Goal: Browse casually: Explore the website without a specific task or goal

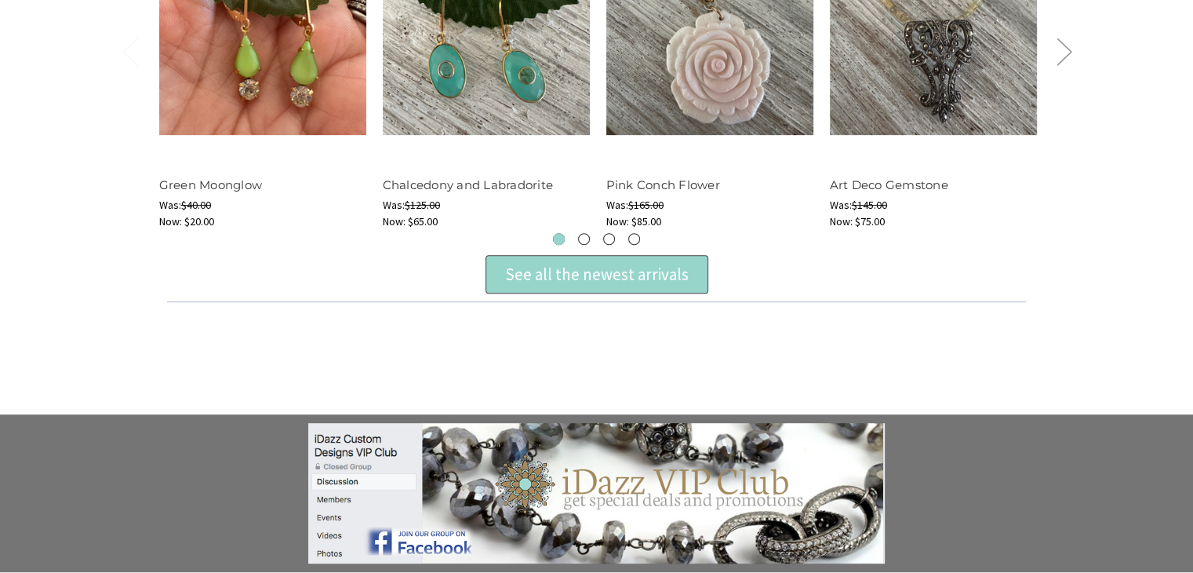
scroll to position [769, 0]
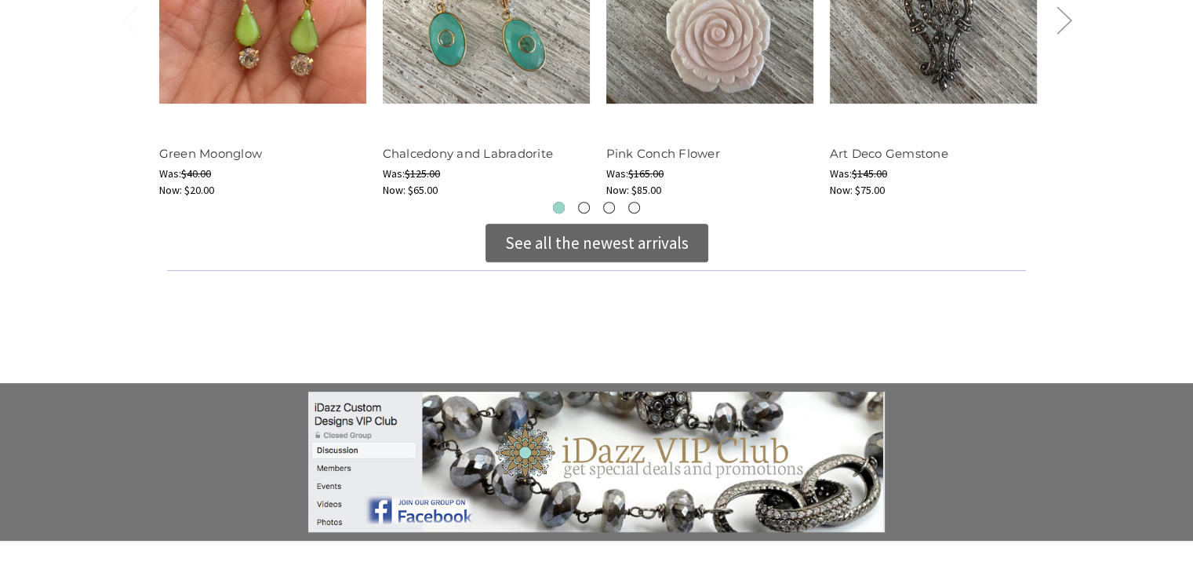
click at [562, 236] on div "See all the newest arrivals" at bounding box center [597, 243] width 184 height 25
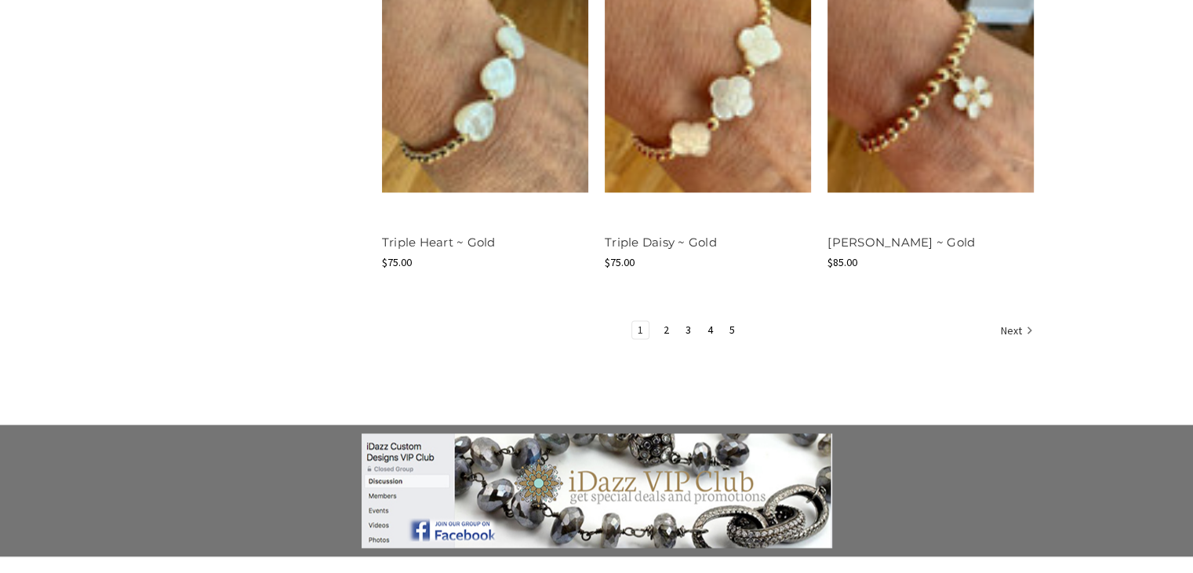
scroll to position [2061, 0]
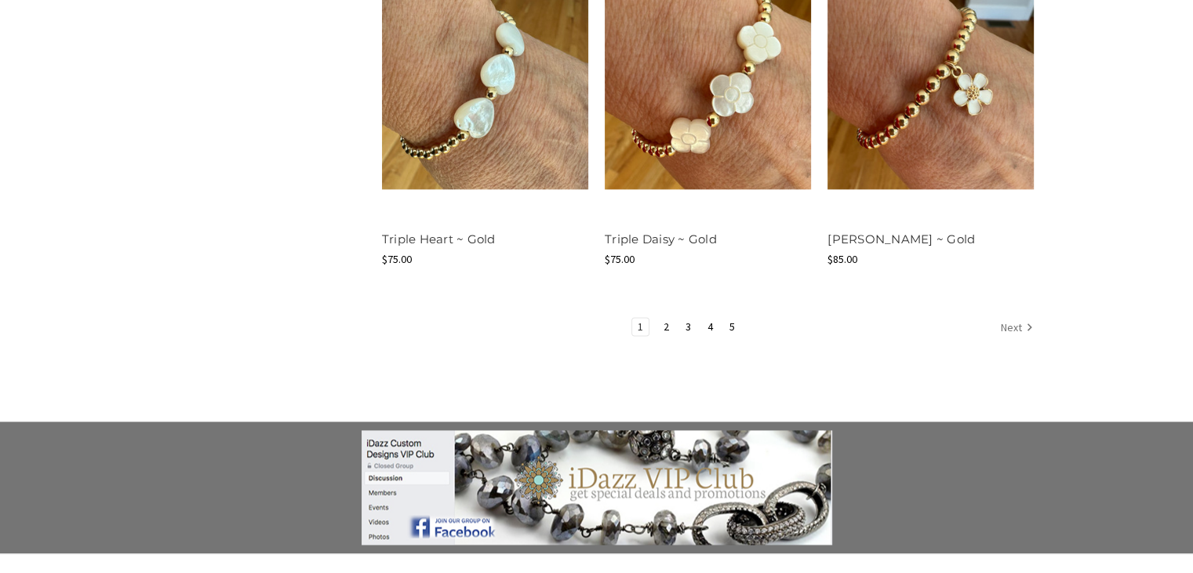
click at [1015, 324] on link "Next" at bounding box center [1015, 328] width 38 height 20
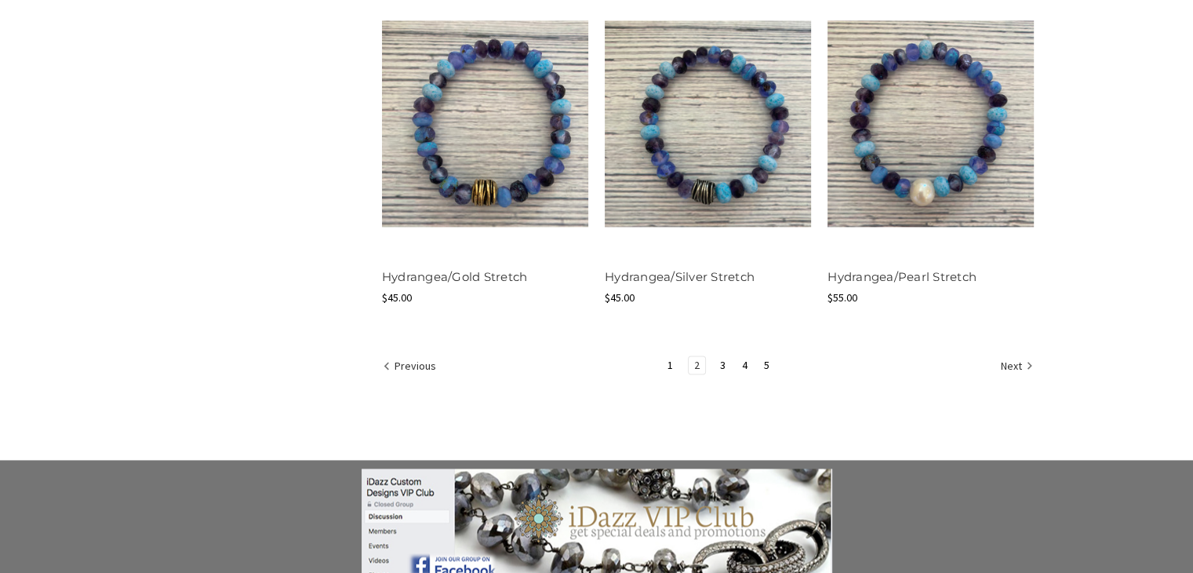
scroll to position [2010, 0]
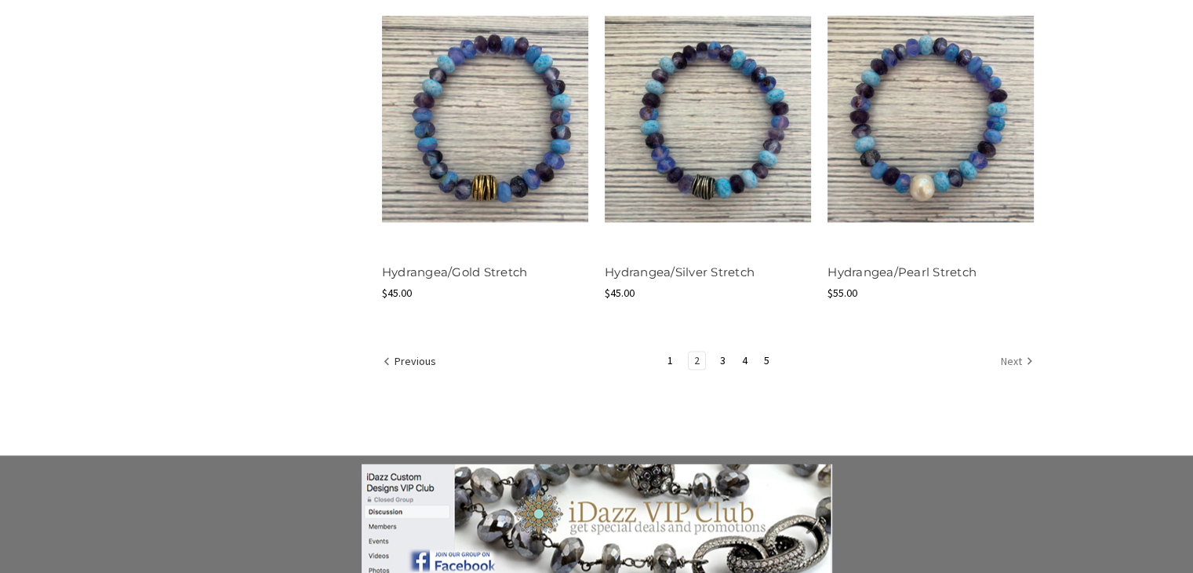
click at [1013, 359] on link "Next" at bounding box center [1015, 362] width 38 height 20
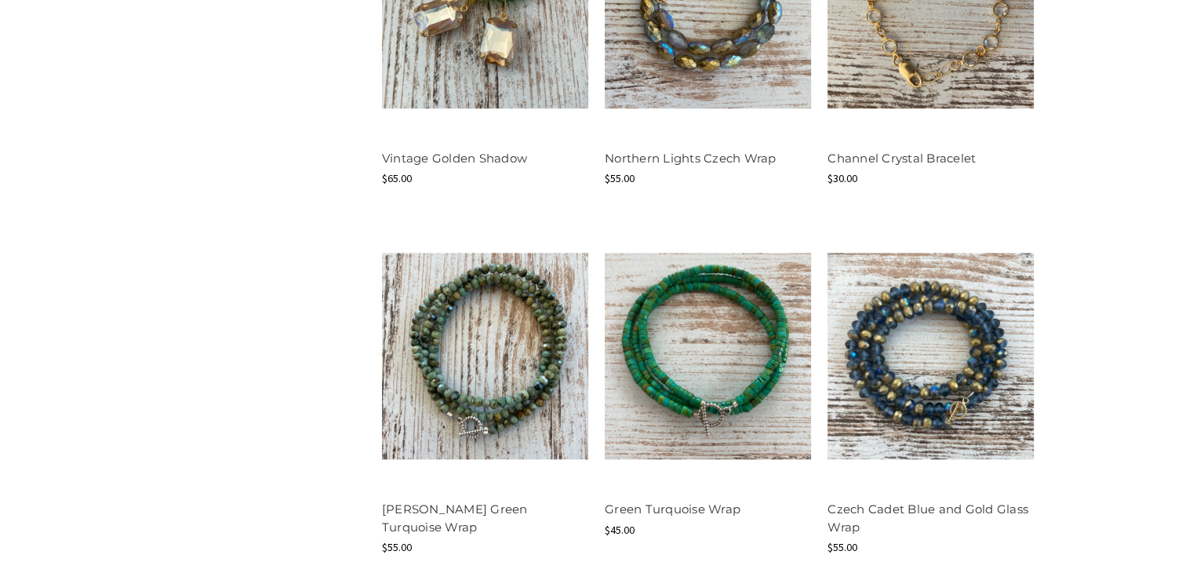
scroll to position [1780, 0]
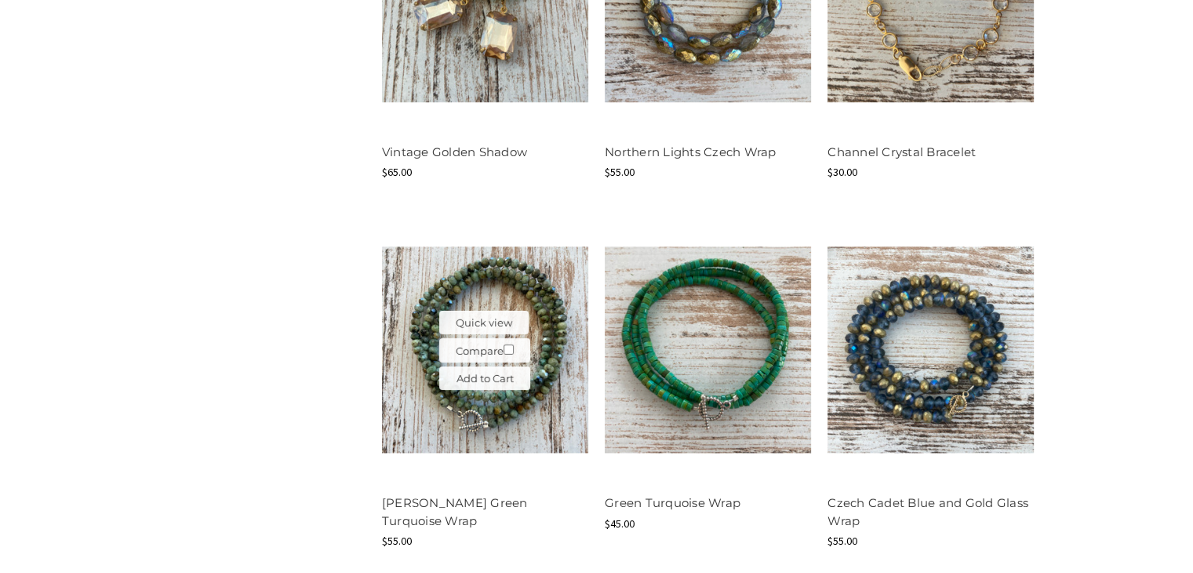
click at [536, 286] on img at bounding box center [485, 349] width 206 height 206
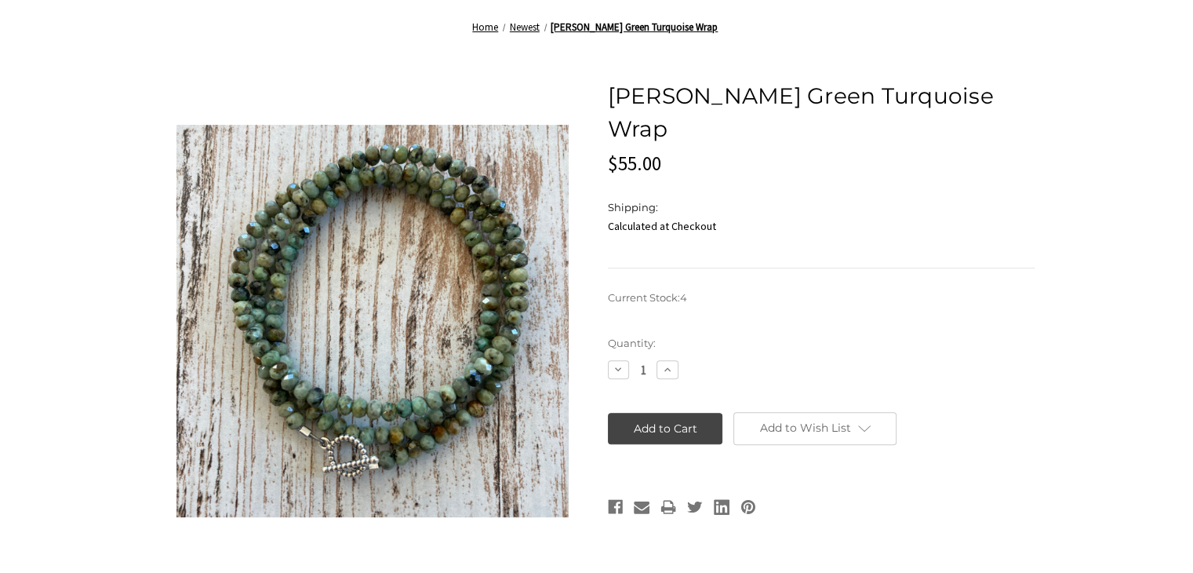
scroll to position [493, 0]
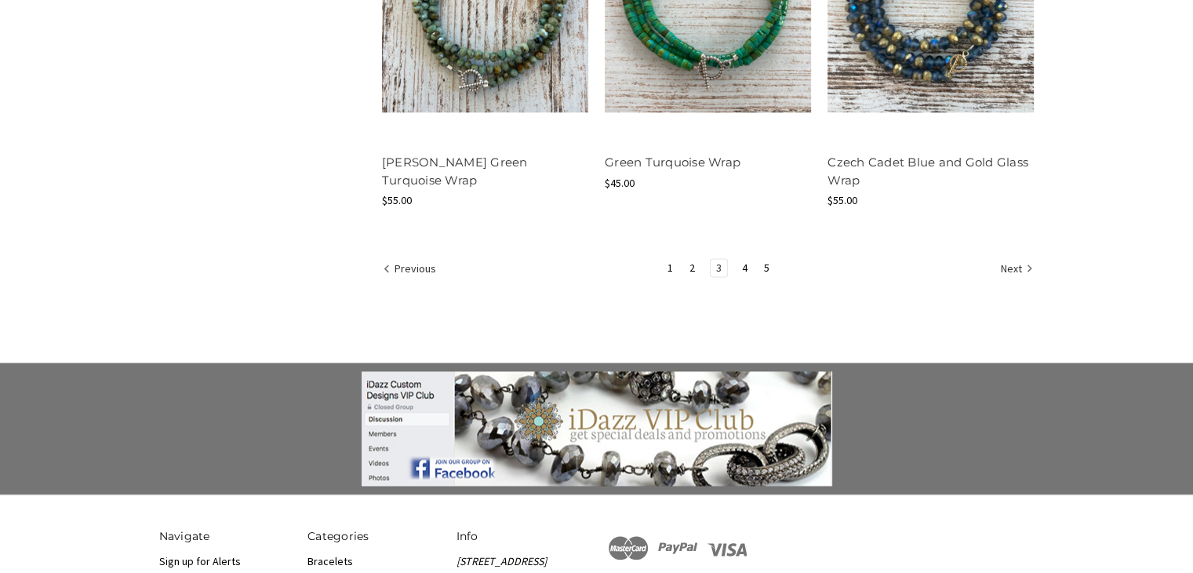
scroll to position [2124, 0]
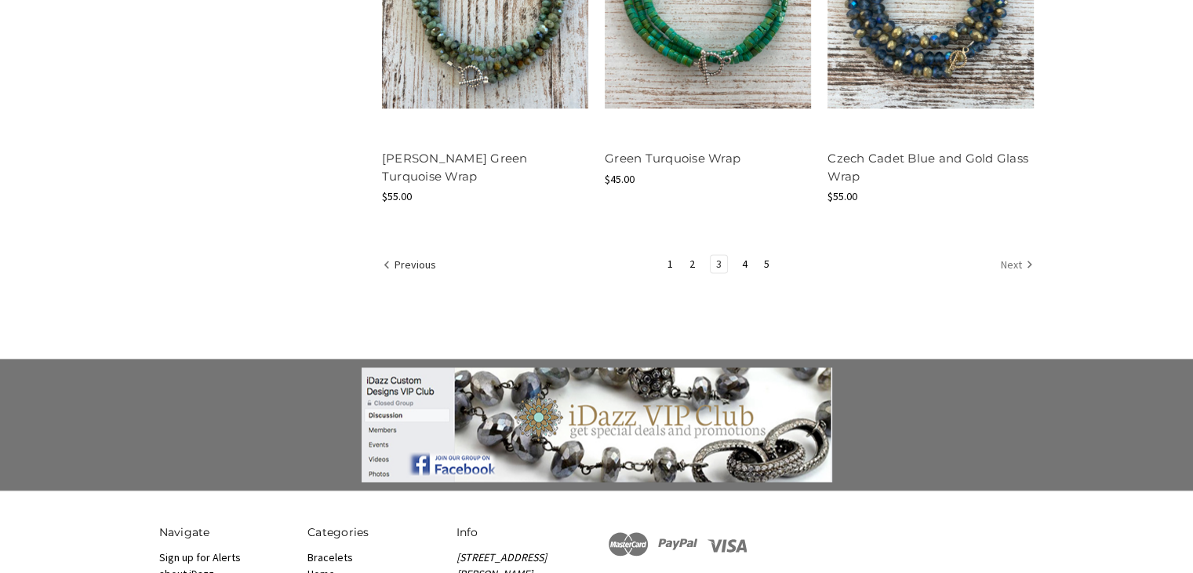
click at [1012, 264] on link "Next" at bounding box center [1015, 265] width 38 height 20
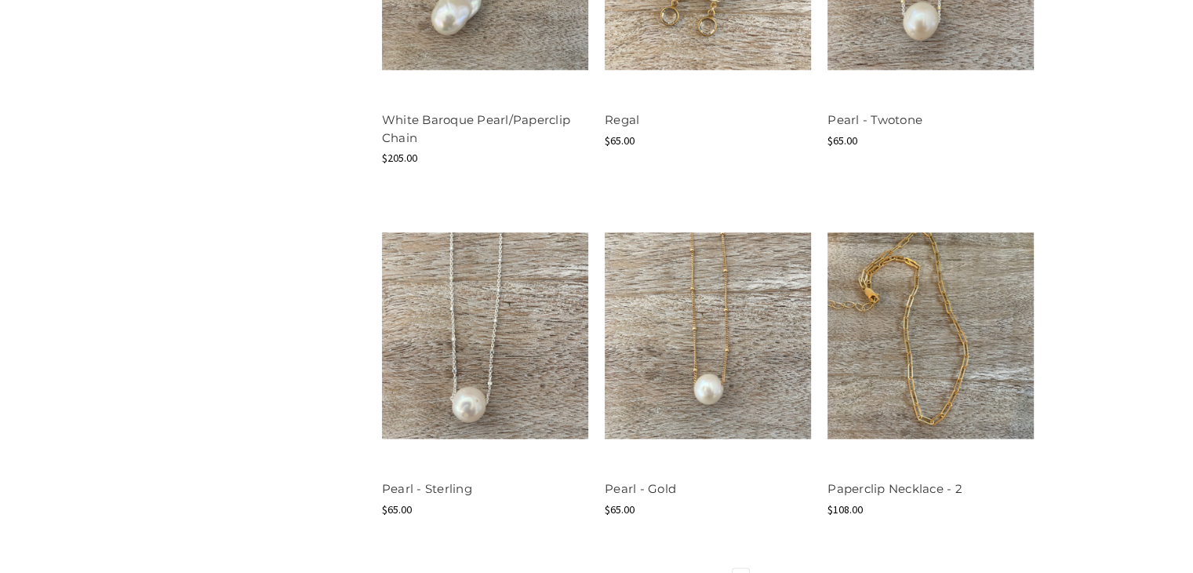
scroll to position [1829, 0]
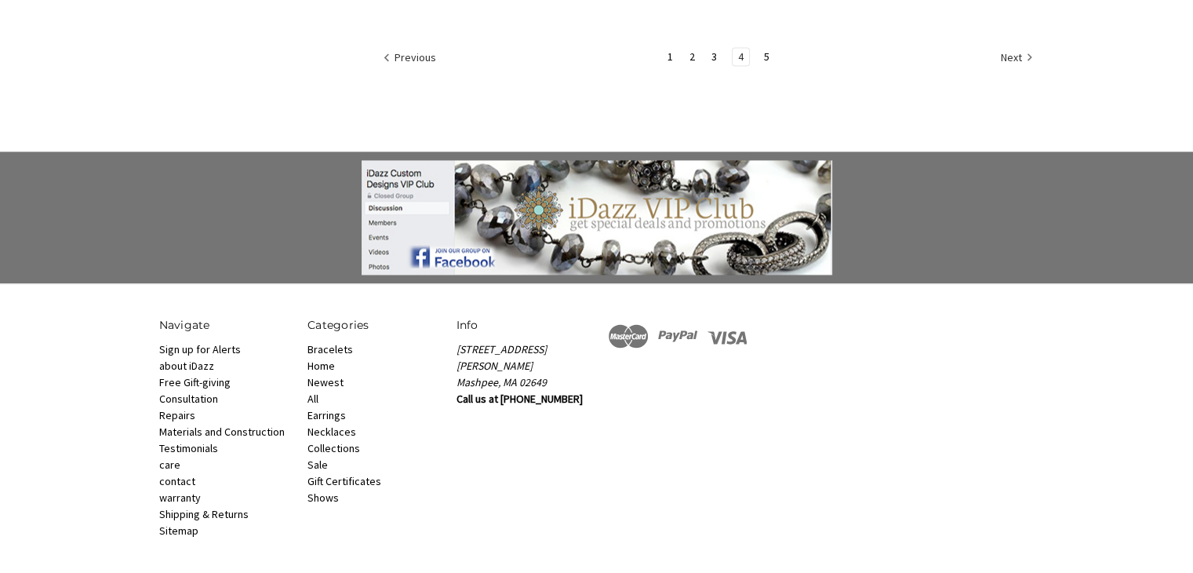
scroll to position [2379, 0]
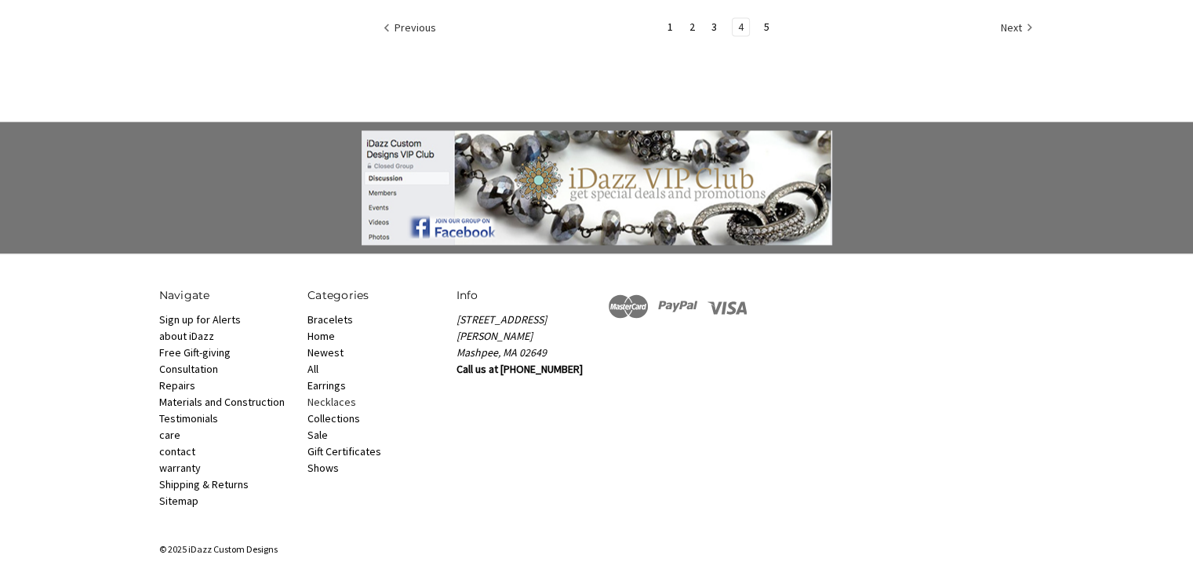
click at [326, 396] on link "Necklaces" at bounding box center [332, 402] width 49 height 14
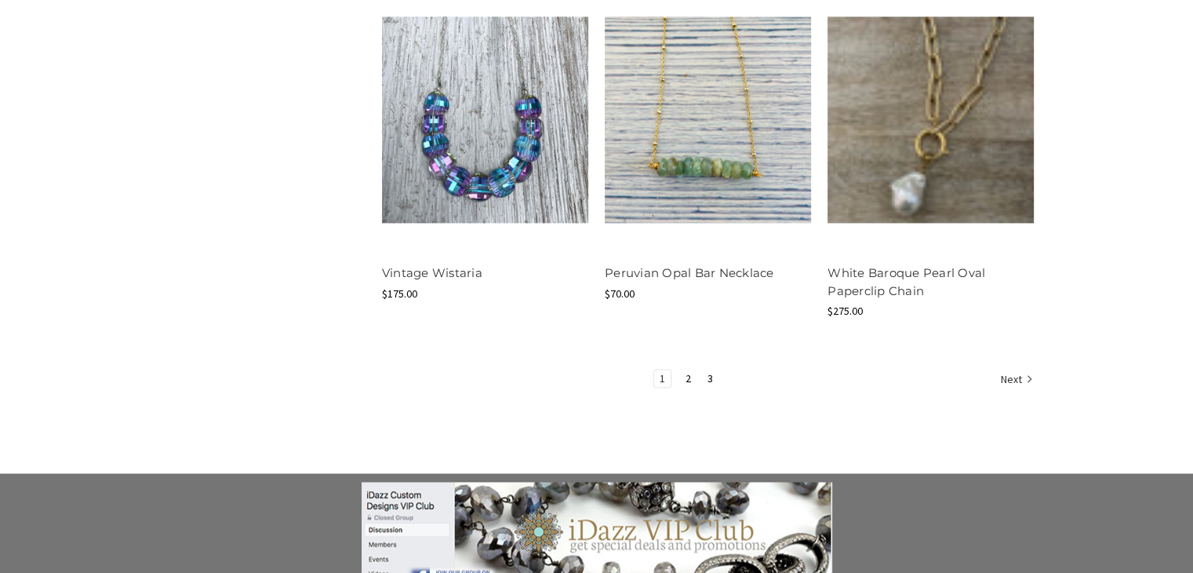
scroll to position [2061, 0]
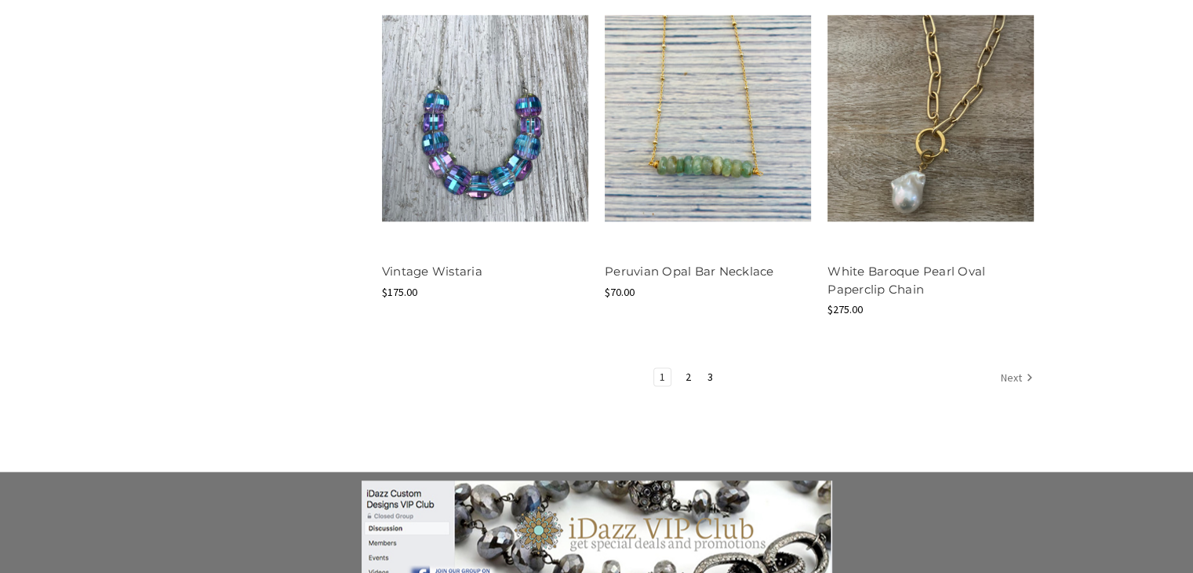
click at [1007, 373] on link "Next" at bounding box center [1015, 378] width 38 height 20
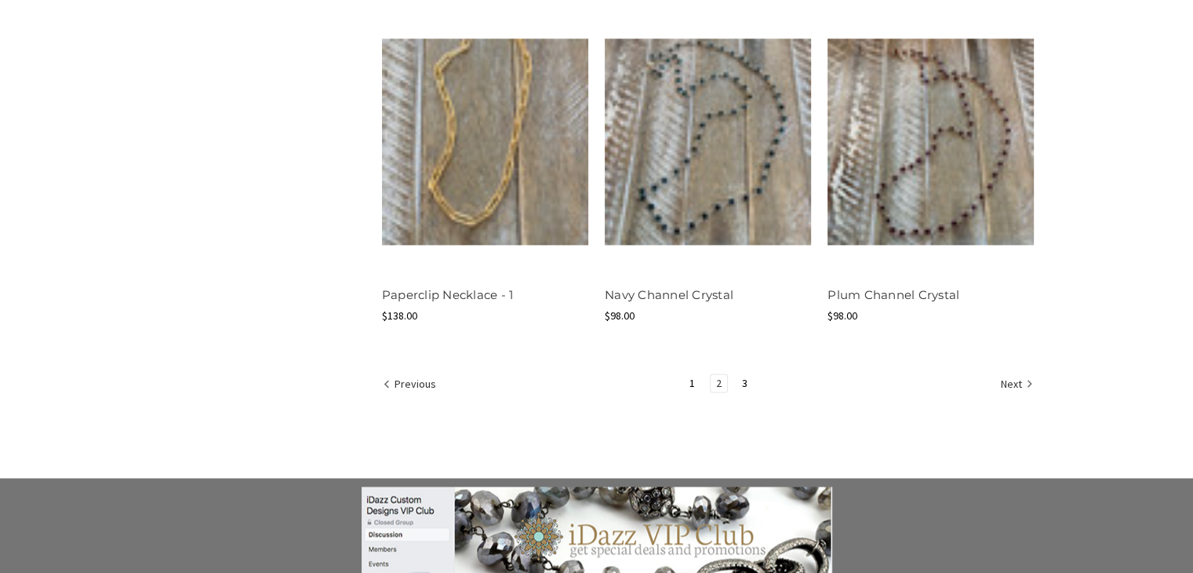
scroll to position [2031, 0]
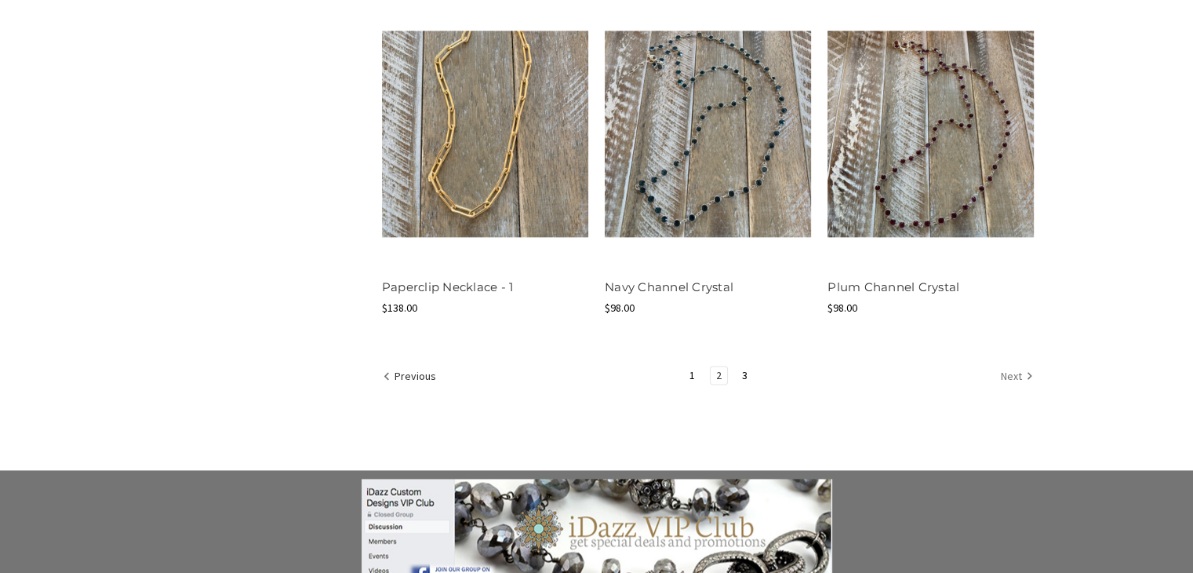
click at [1009, 371] on link "Next" at bounding box center [1015, 376] width 38 height 20
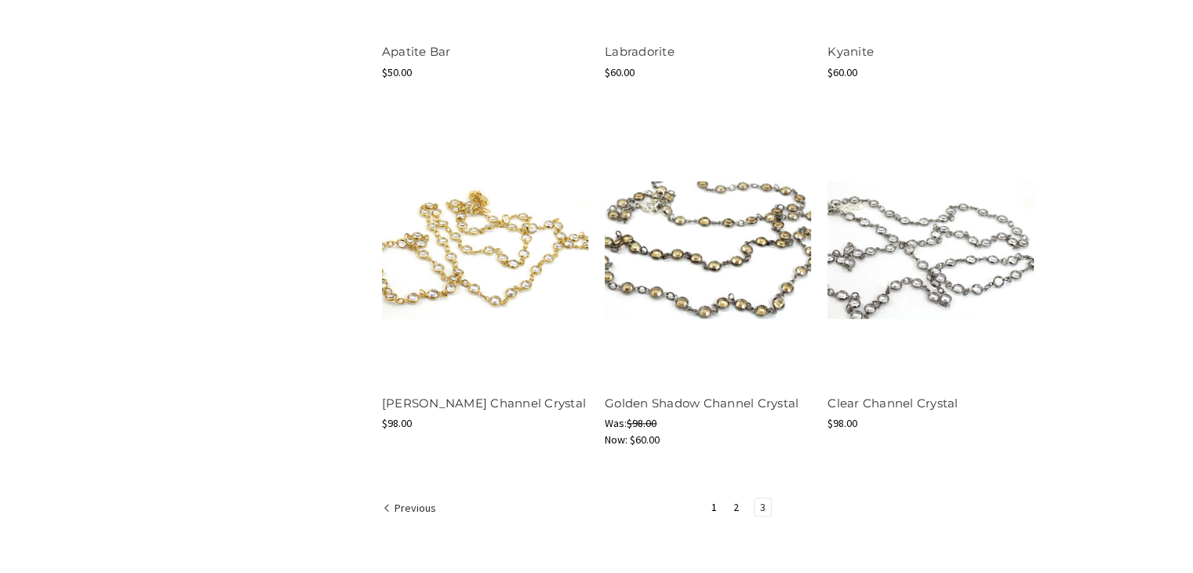
scroll to position [1529, 0]
click at [983, 268] on img at bounding box center [931, 249] width 206 height 137
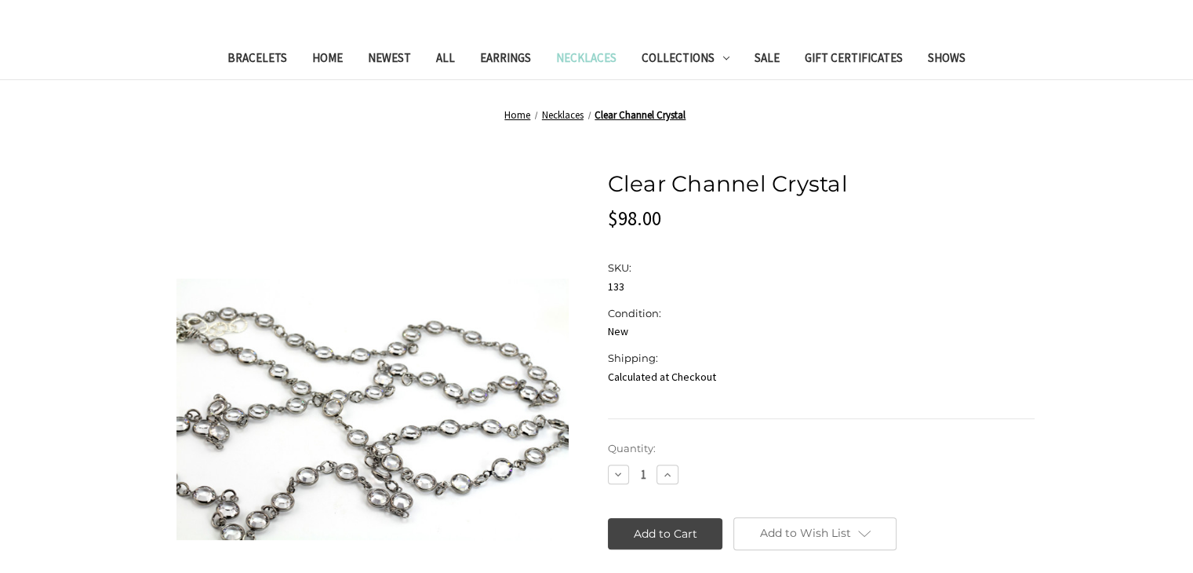
scroll to position [406, 0]
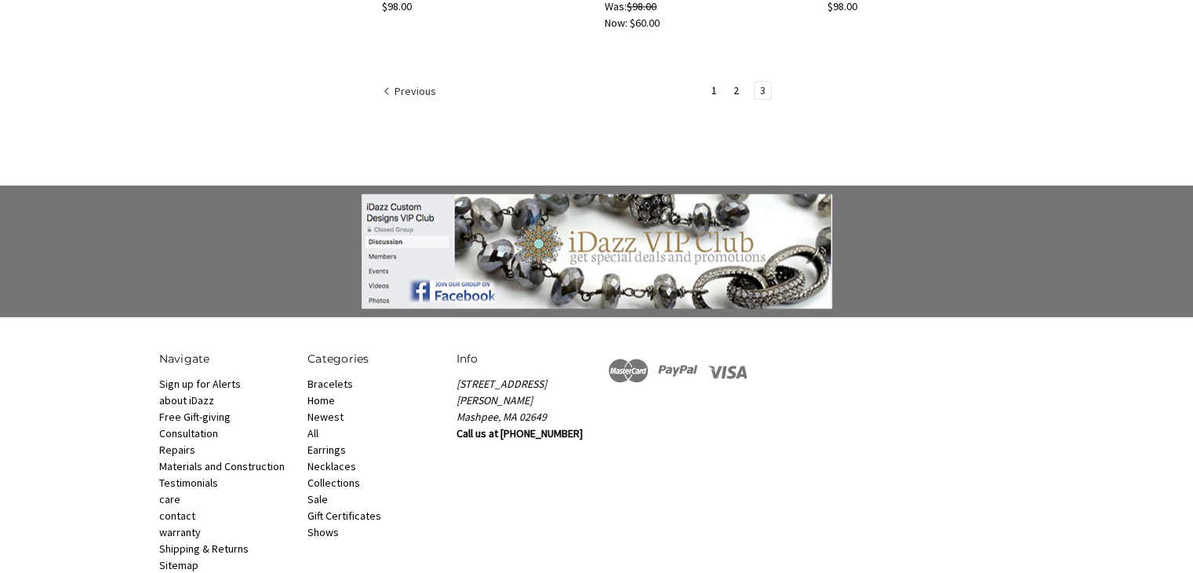
scroll to position [2009, 0]
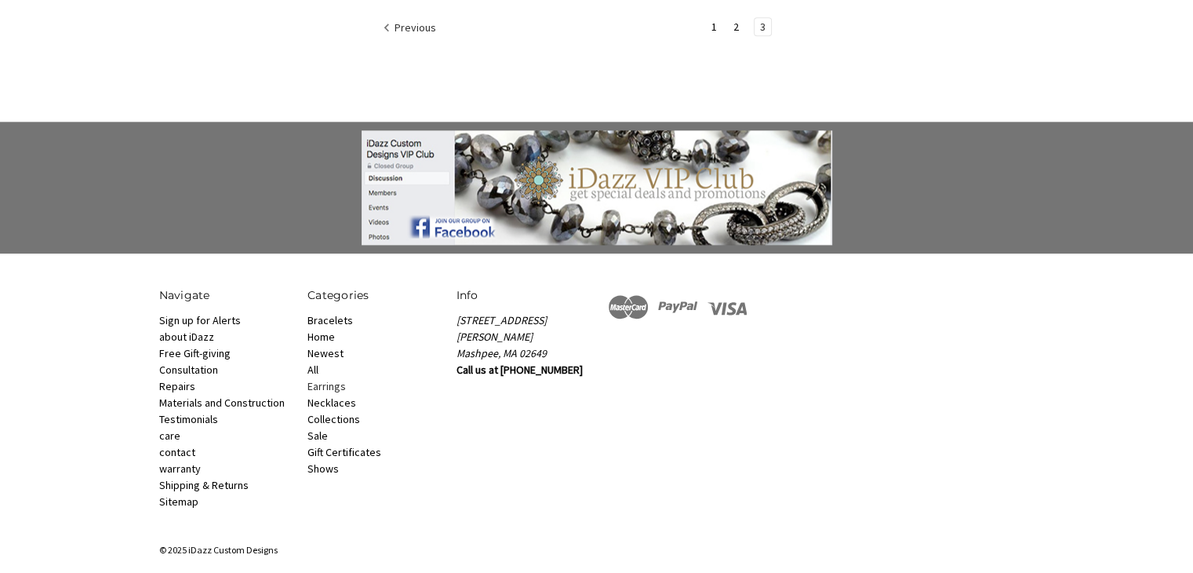
click at [334, 385] on link "Earrings" at bounding box center [327, 386] width 38 height 14
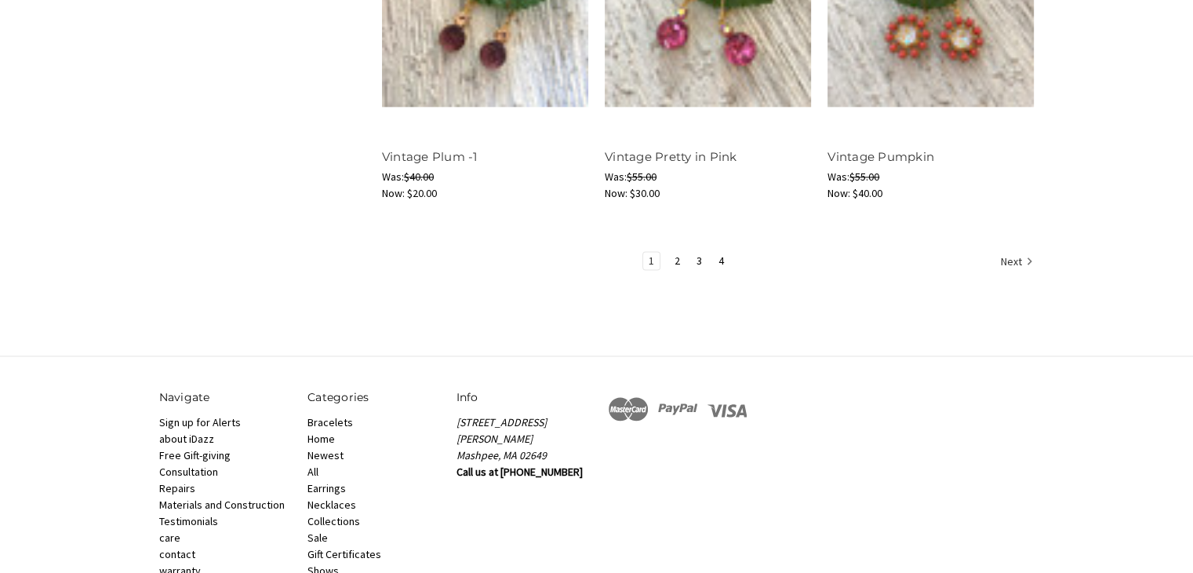
scroll to position [2078, 0]
click at [1008, 257] on link "Next" at bounding box center [1015, 262] width 38 height 20
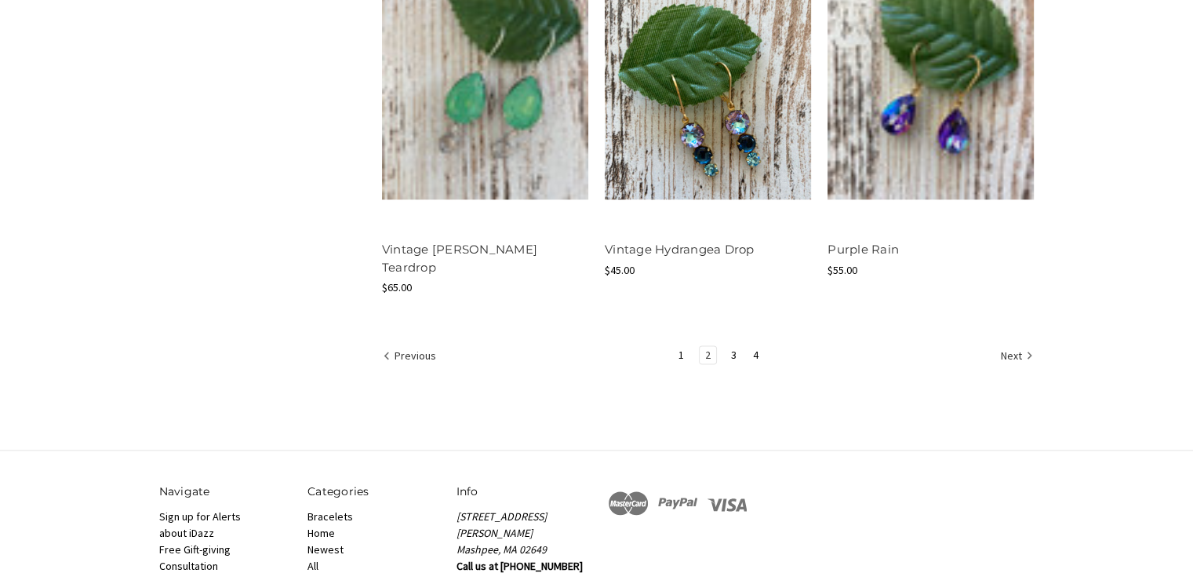
scroll to position [2005, 0]
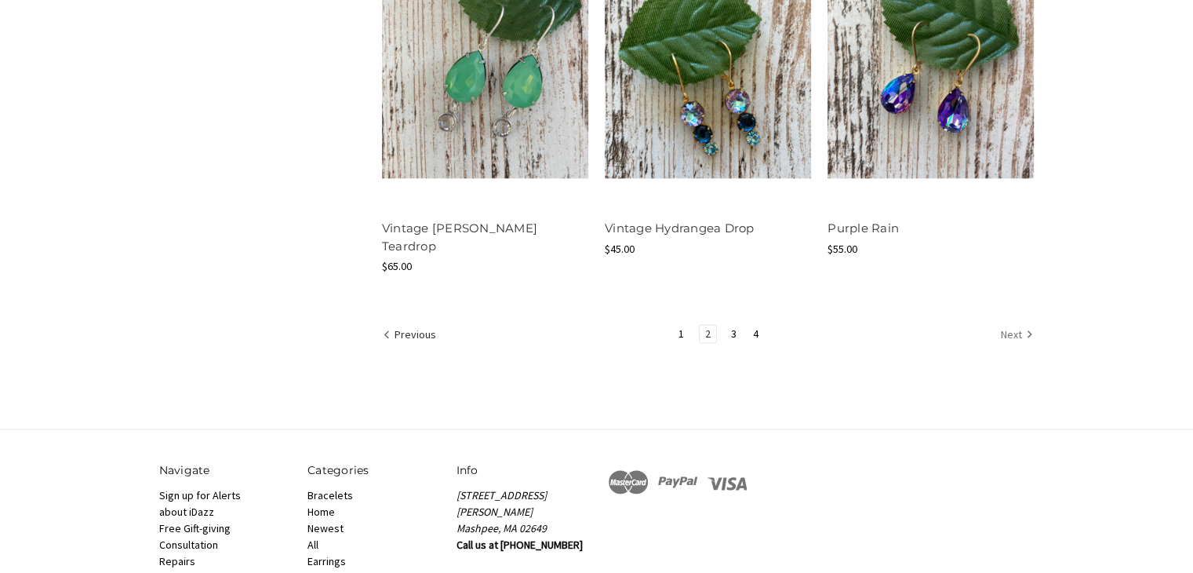
click at [1014, 325] on link "Next" at bounding box center [1015, 335] width 38 height 20
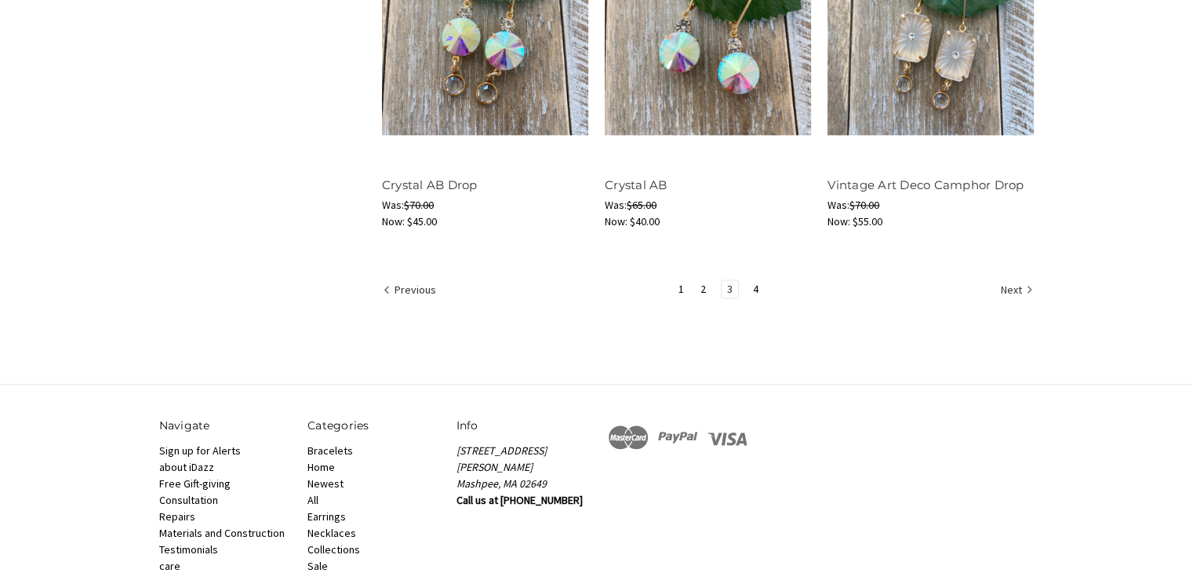
scroll to position [2050, 0]
click at [998, 286] on link "Next" at bounding box center [1015, 290] width 38 height 20
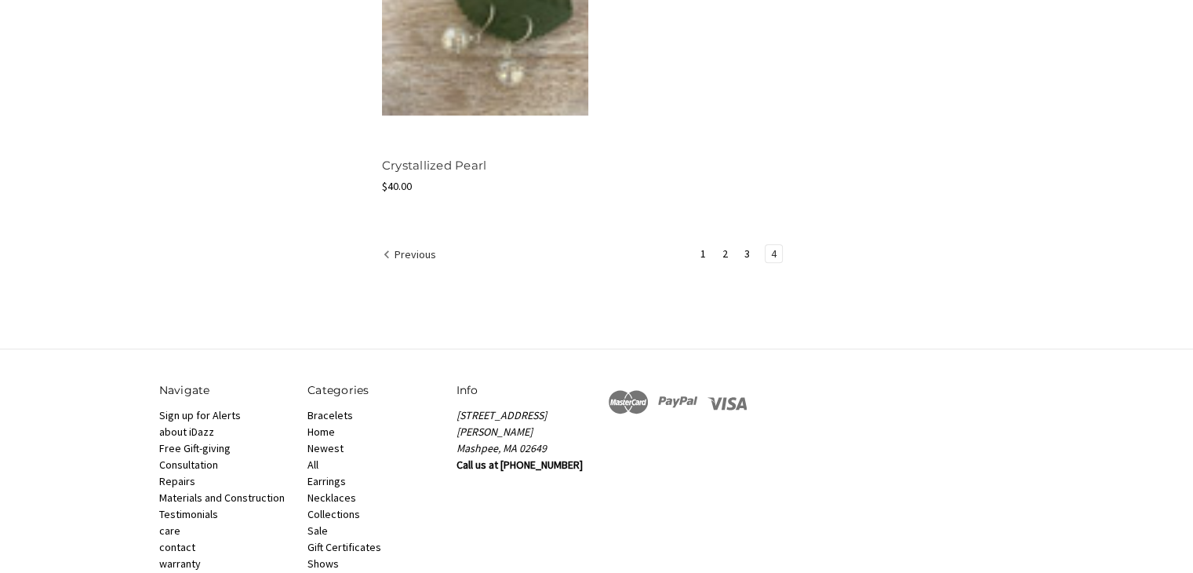
scroll to position [1795, 0]
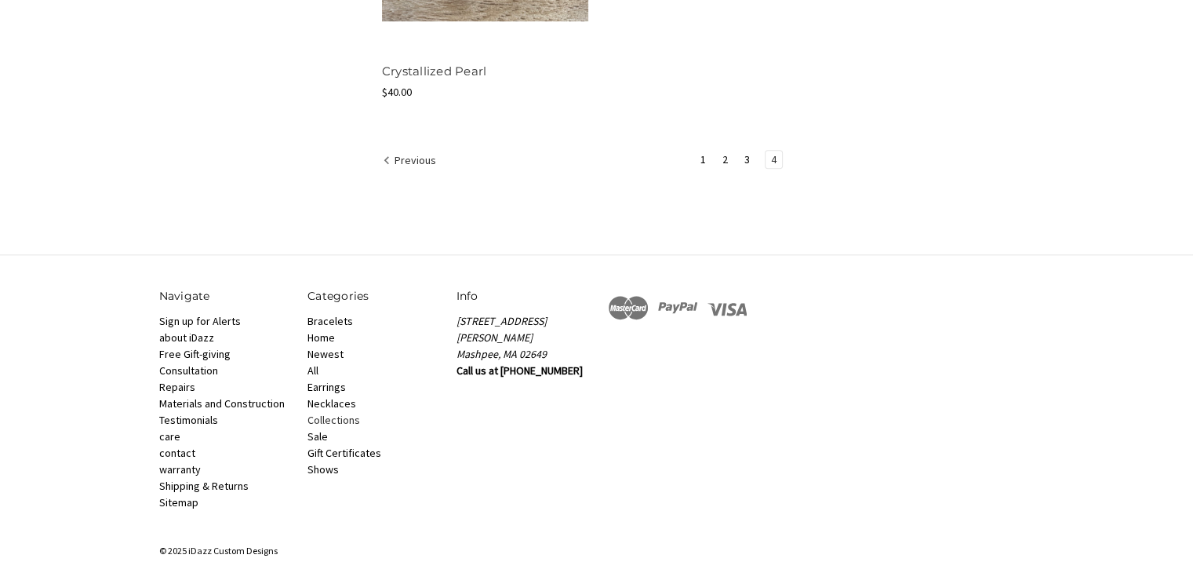
click at [347, 416] on link "Collections" at bounding box center [334, 420] width 53 height 14
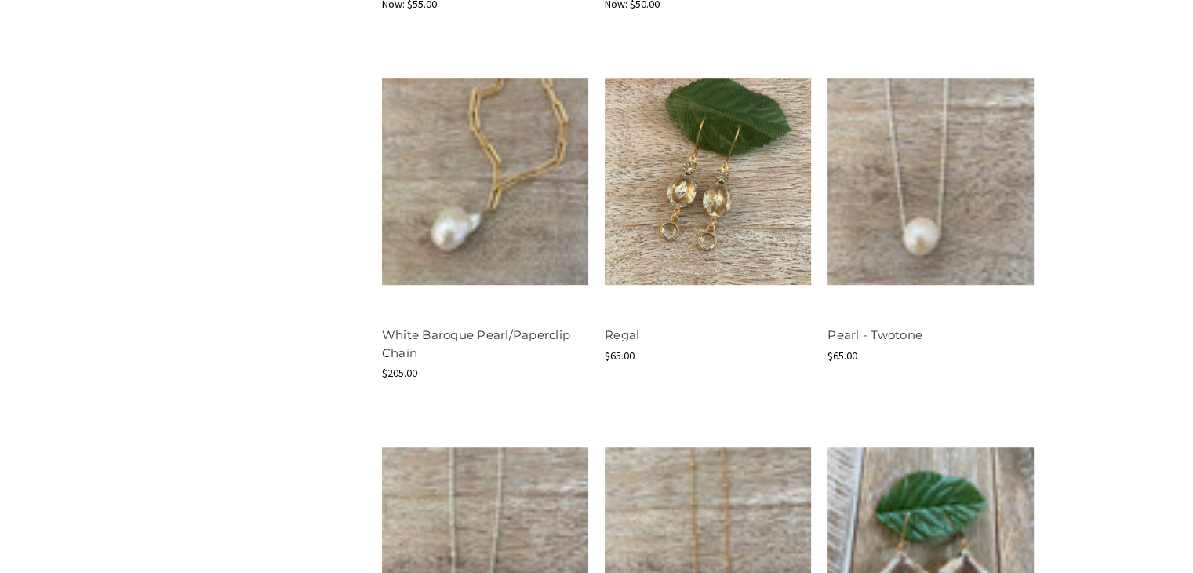
scroll to position [1011, 0]
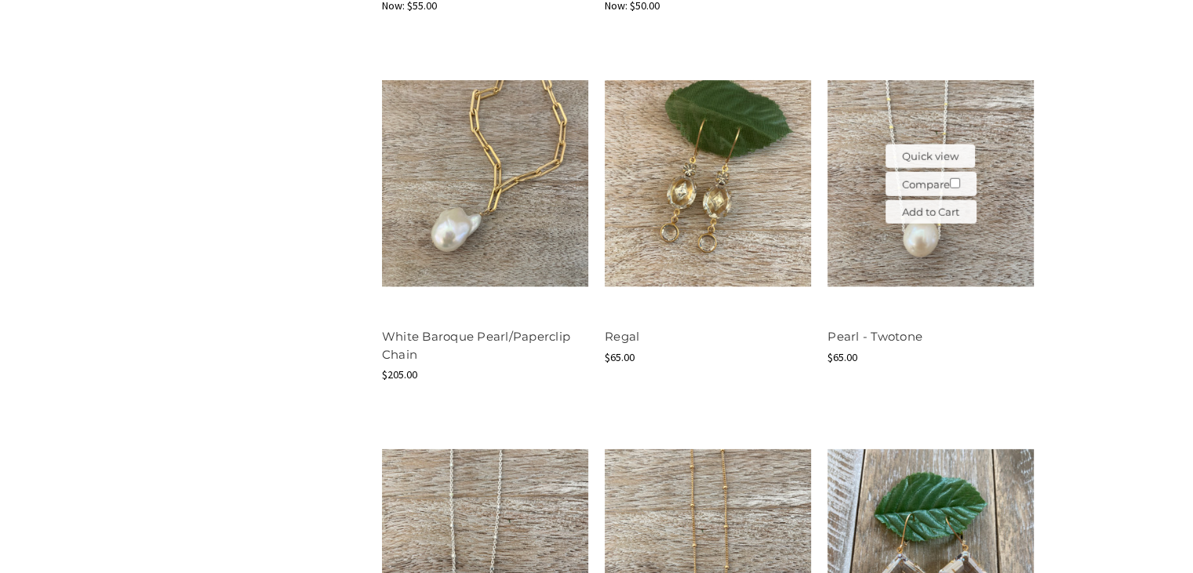
click at [895, 121] on img at bounding box center [931, 183] width 206 height 206
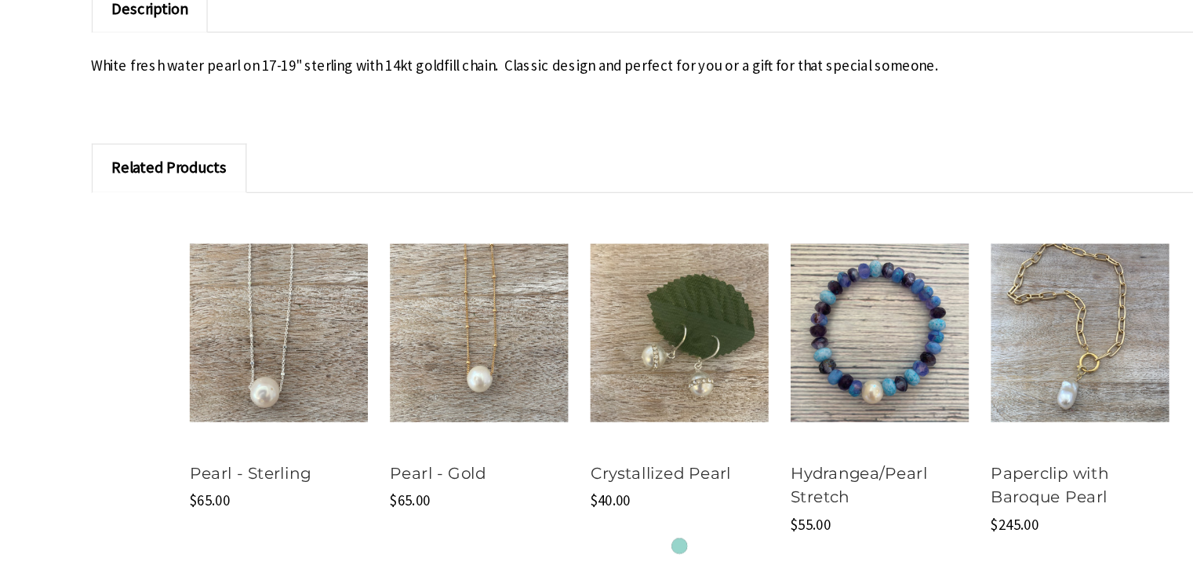
scroll to position [1042, 0]
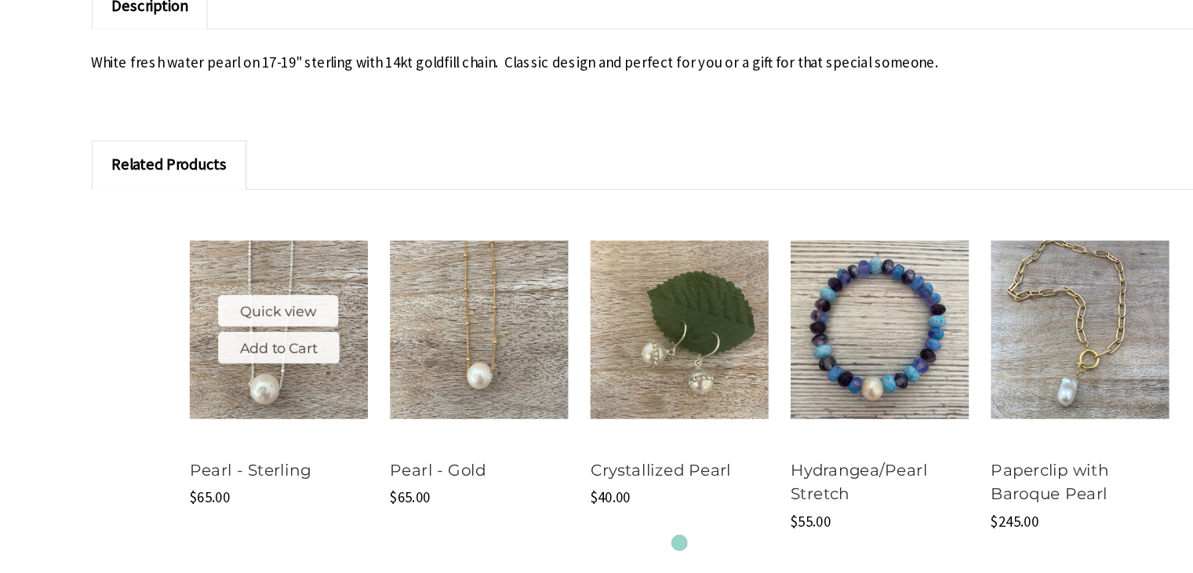
click at [322, 430] on img at bounding box center [298, 391] width 133 height 133
